Goal: Task Accomplishment & Management: Use online tool/utility

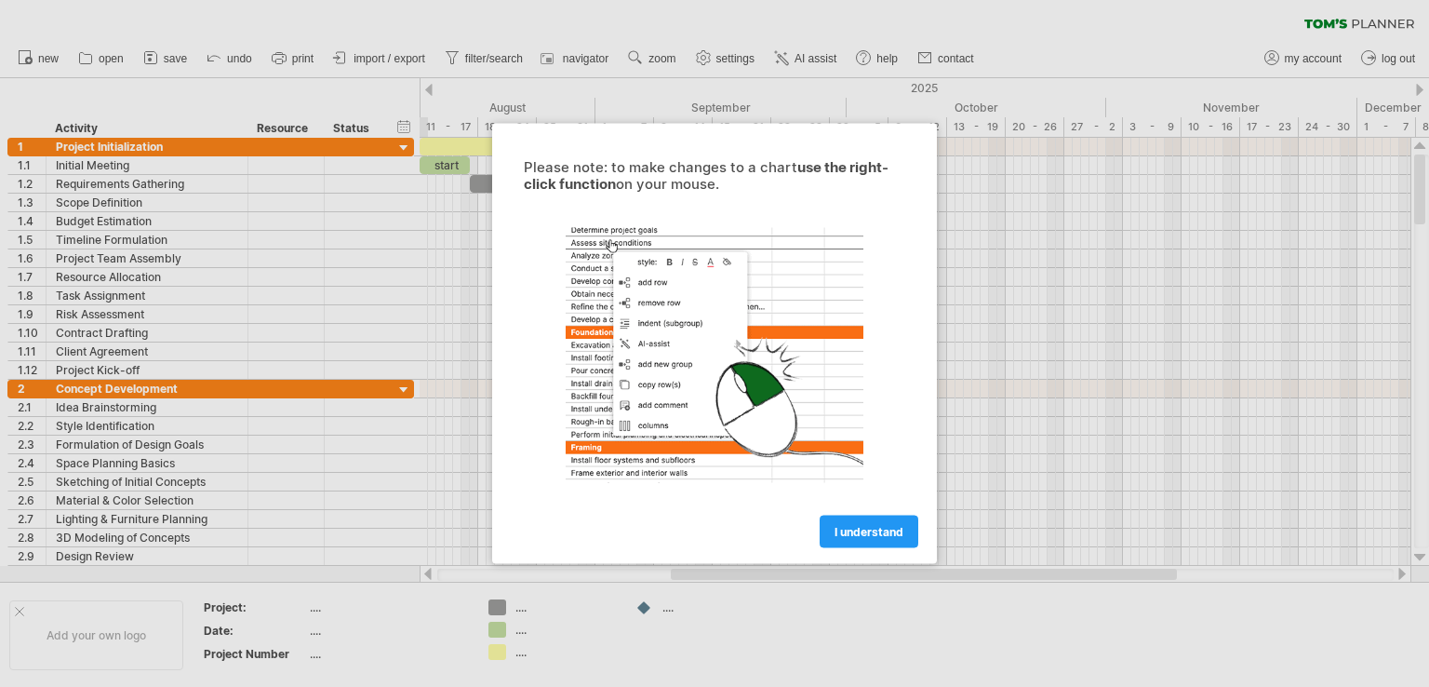
click at [839, 533] on span "I understand" at bounding box center [869, 532] width 69 height 14
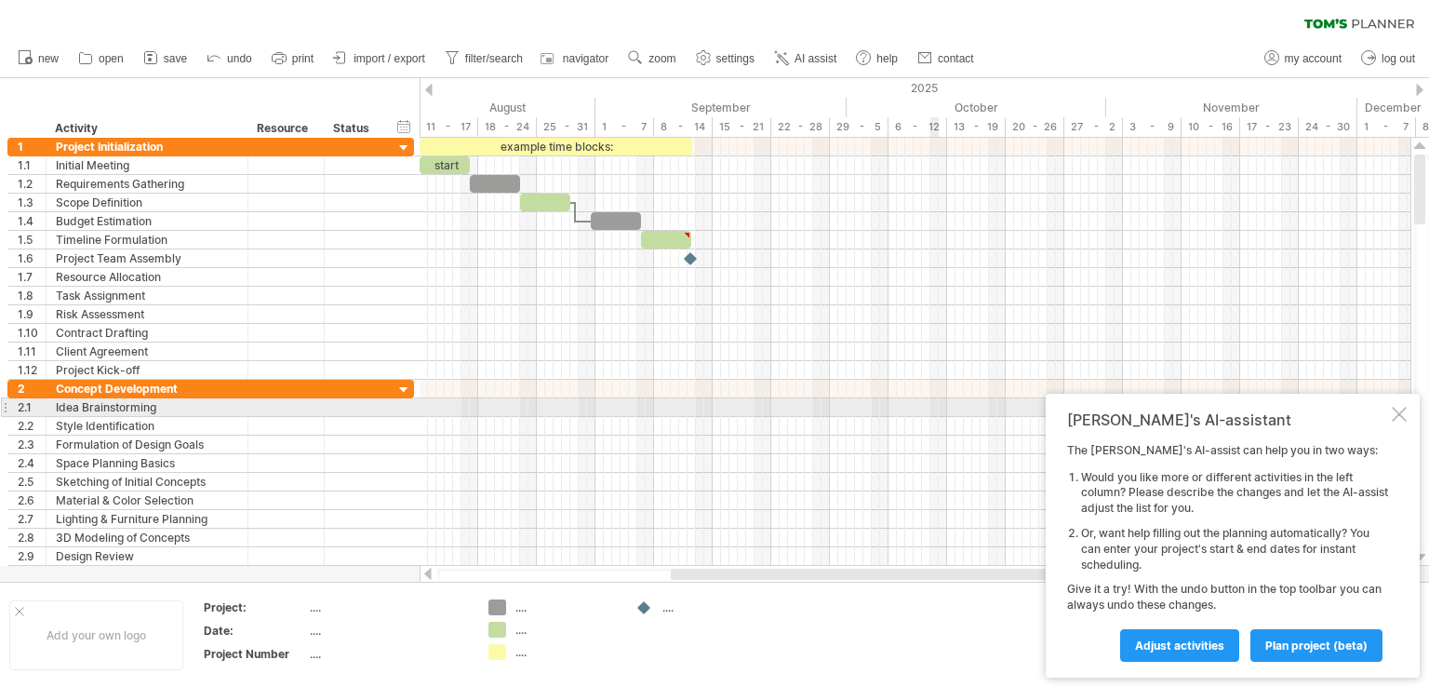
click at [1391, 411] on div "[PERSON_NAME]'s AI-assistant The [PERSON_NAME]'s AI-assist can help you in two …" at bounding box center [1233, 536] width 374 height 284
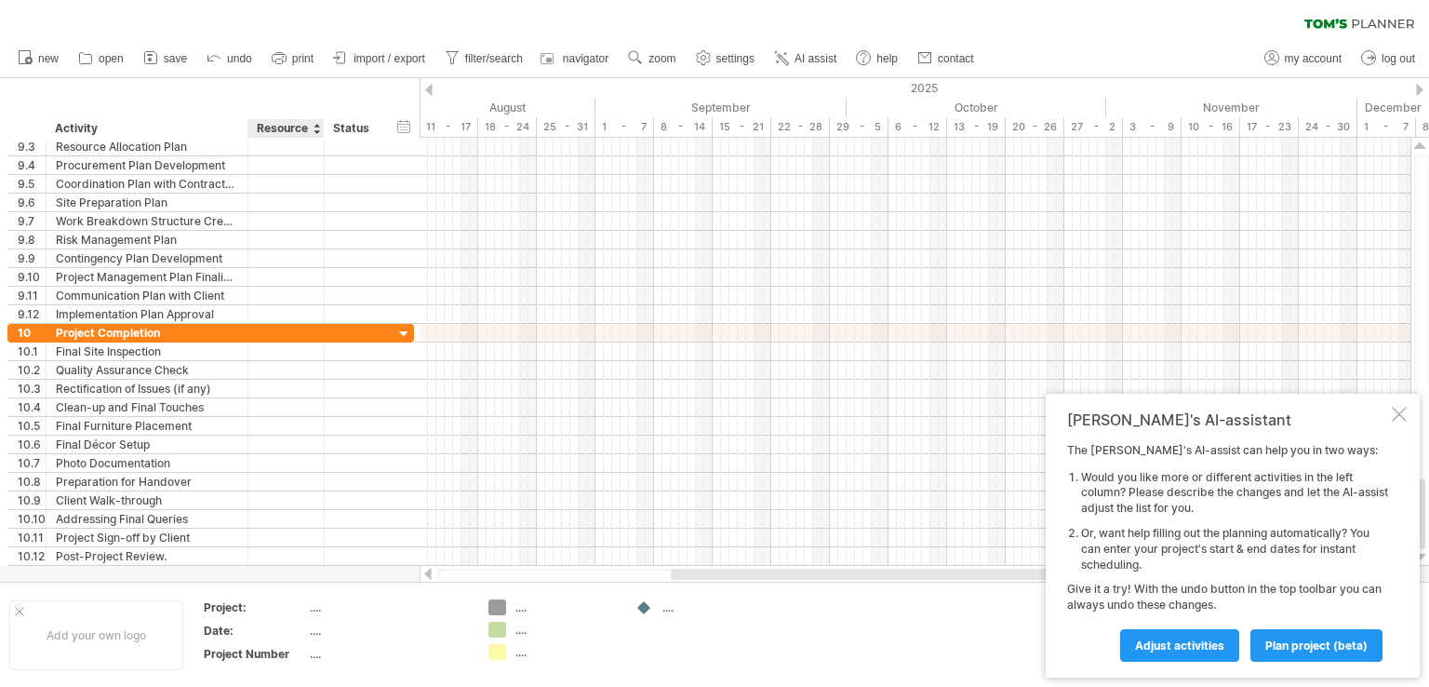
click at [310, 608] on div "...." at bounding box center [388, 607] width 156 height 16
click at [310, 606] on input "text" at bounding box center [385, 607] width 150 height 16
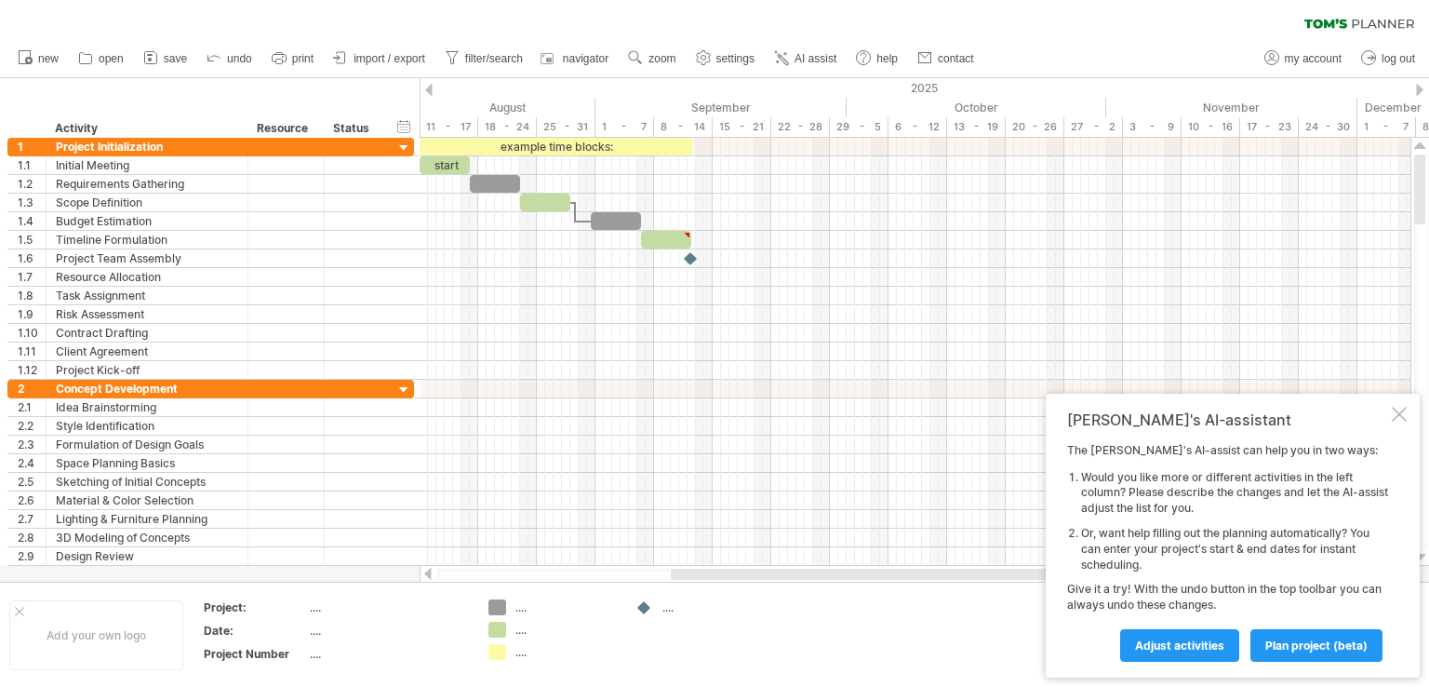
click at [1417, 93] on div at bounding box center [1419, 90] width 7 height 12
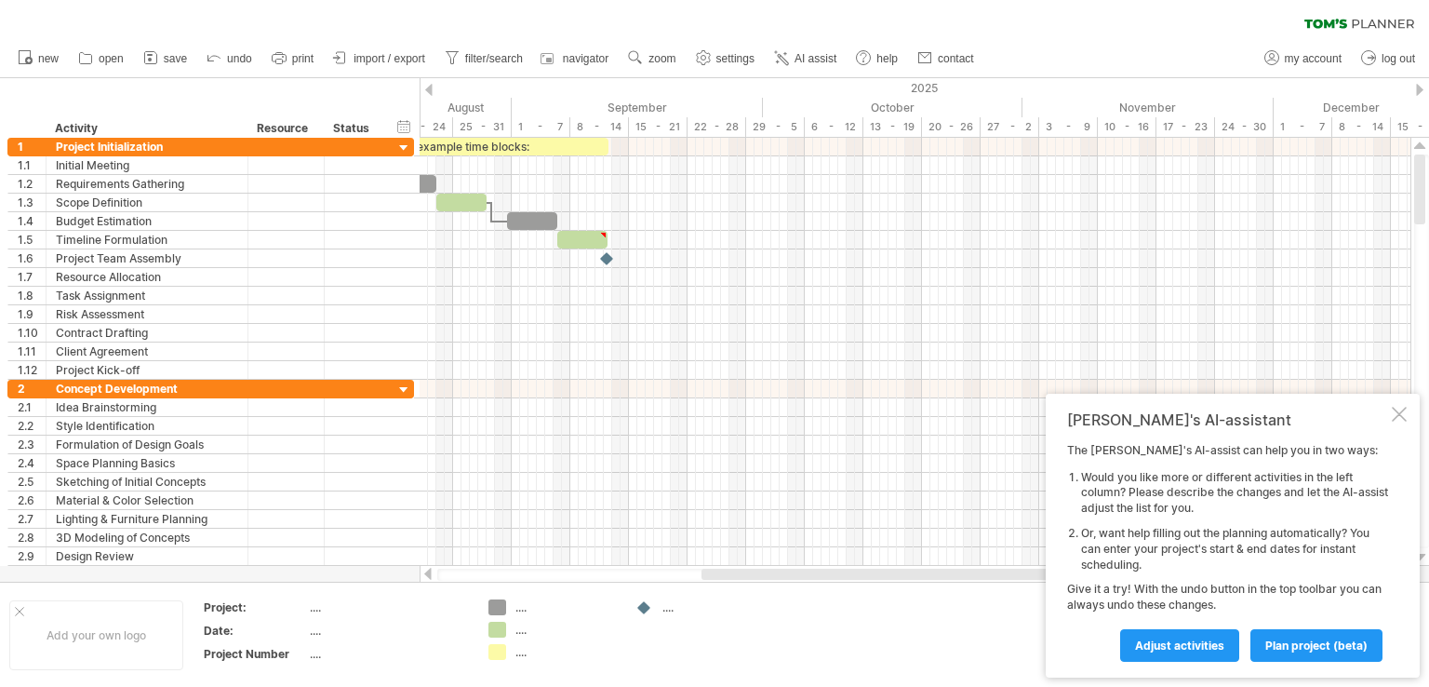
click at [1417, 93] on div at bounding box center [1419, 90] width 7 height 12
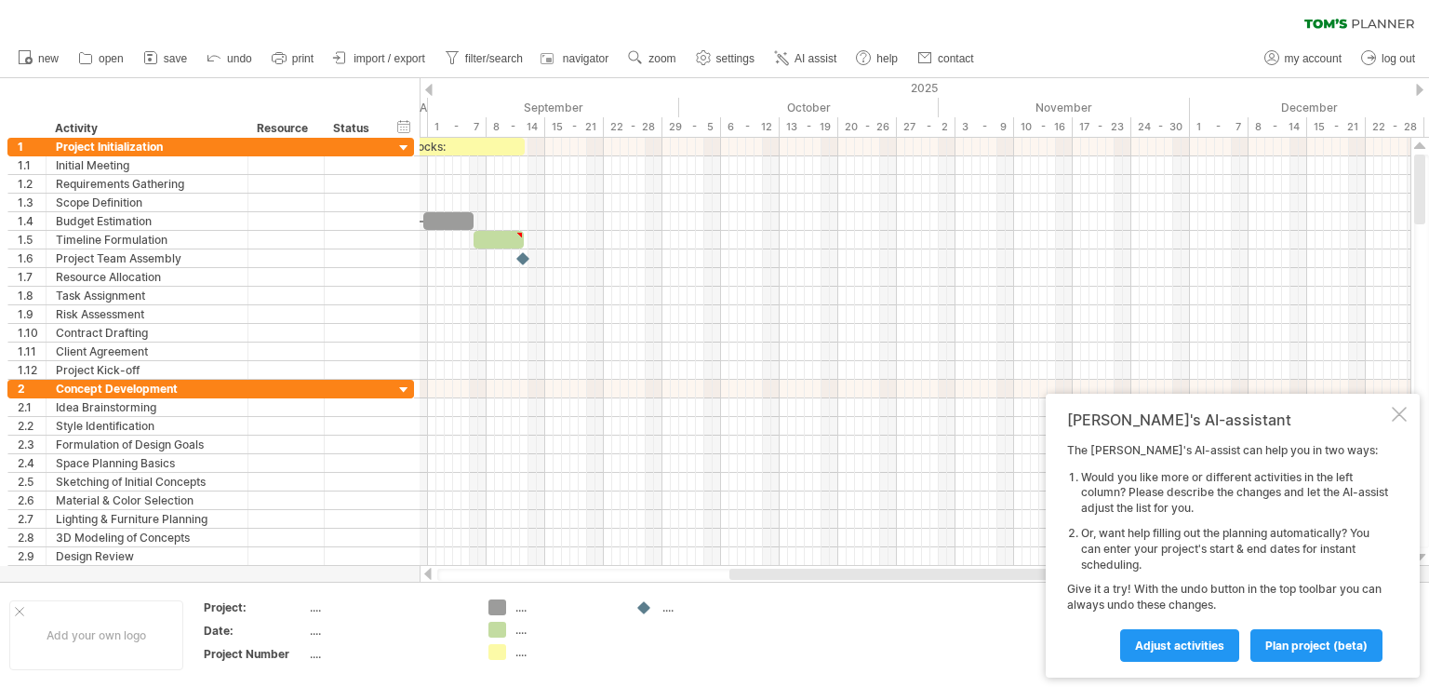
click at [429, 90] on div at bounding box center [428, 90] width 7 height 12
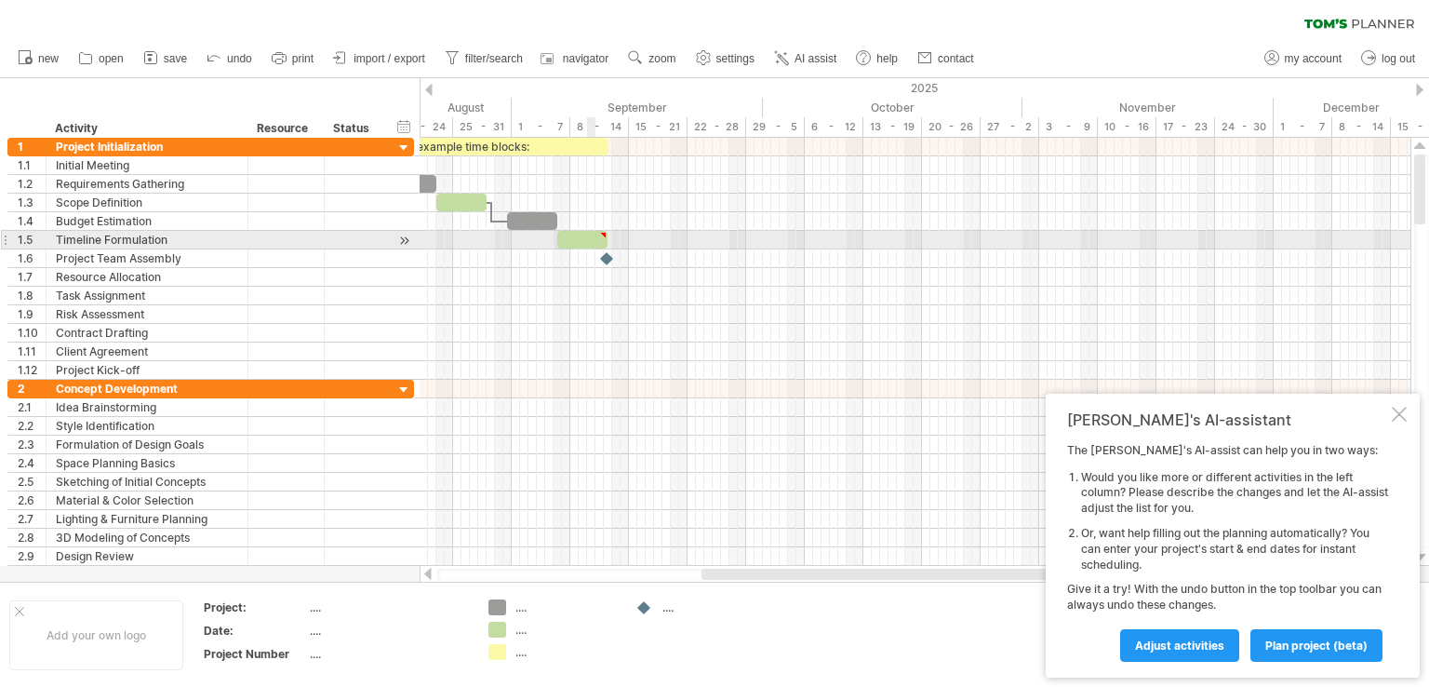
type textarea "**********"
